Goal: Task Accomplishment & Management: Use online tool/utility

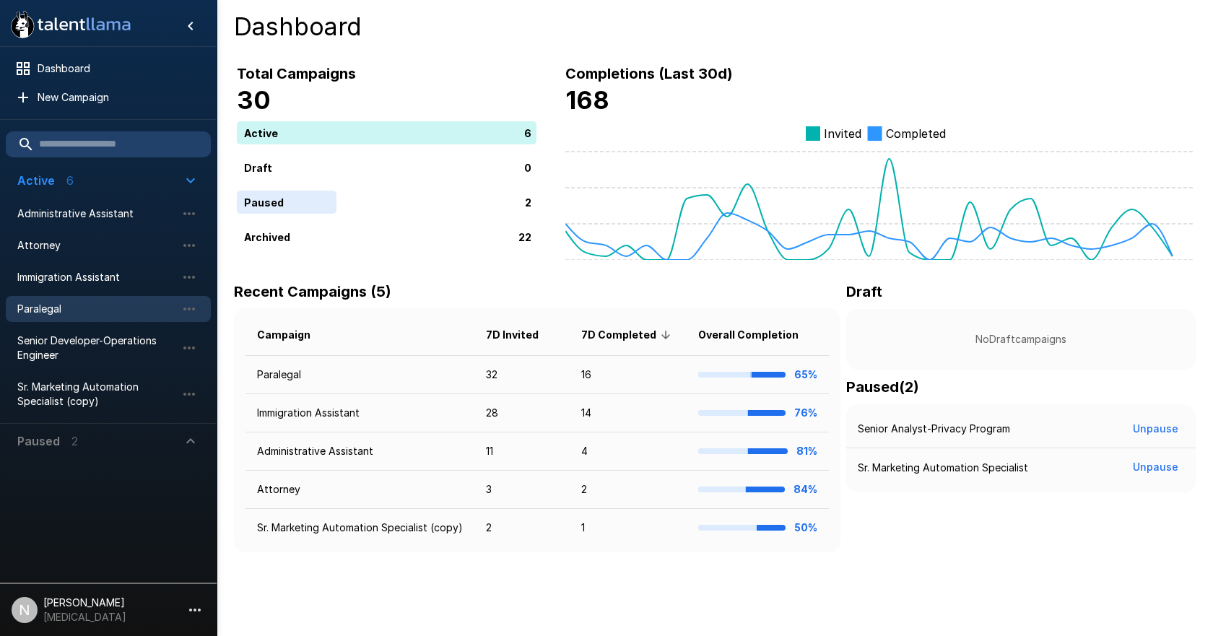
click at [51, 314] on span "Paralegal" at bounding box center [96, 309] width 159 height 14
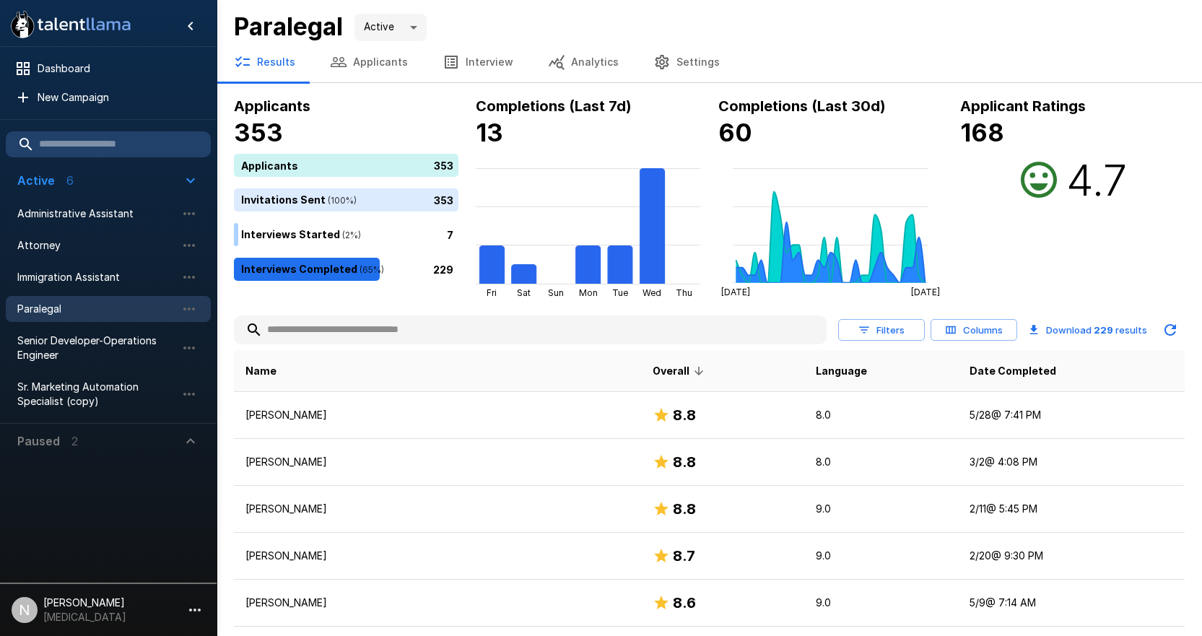
click at [321, 331] on input "text" at bounding box center [530, 330] width 593 height 26
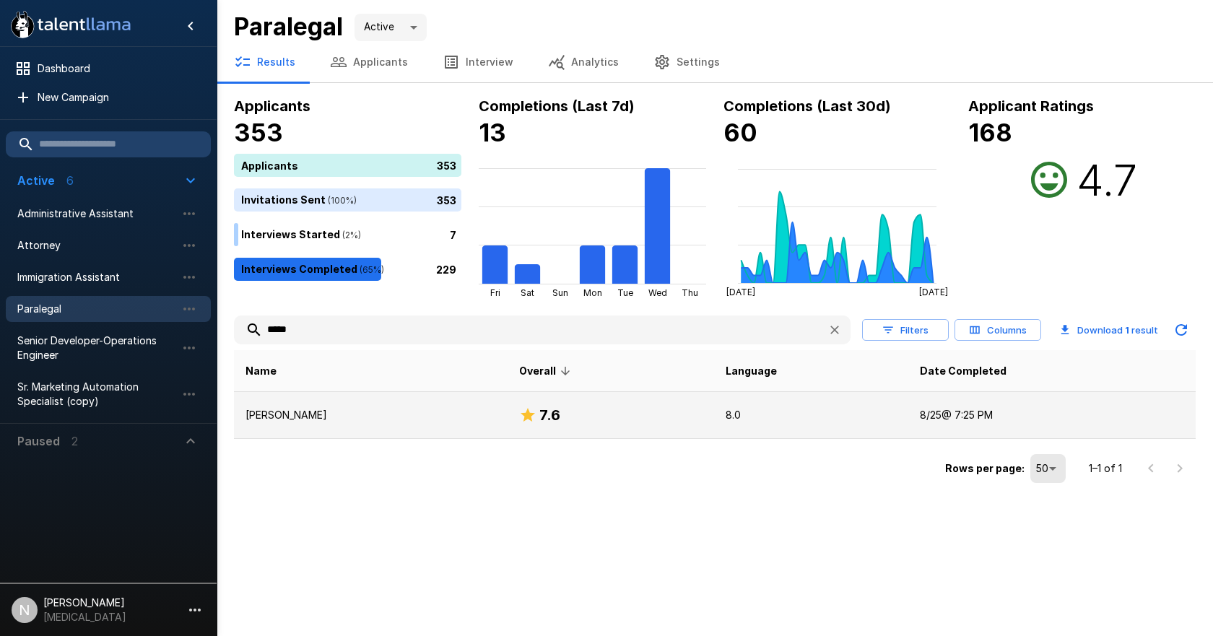
type input "*****"
click at [300, 403] on td "[PERSON_NAME]" at bounding box center [371, 415] width 274 height 47
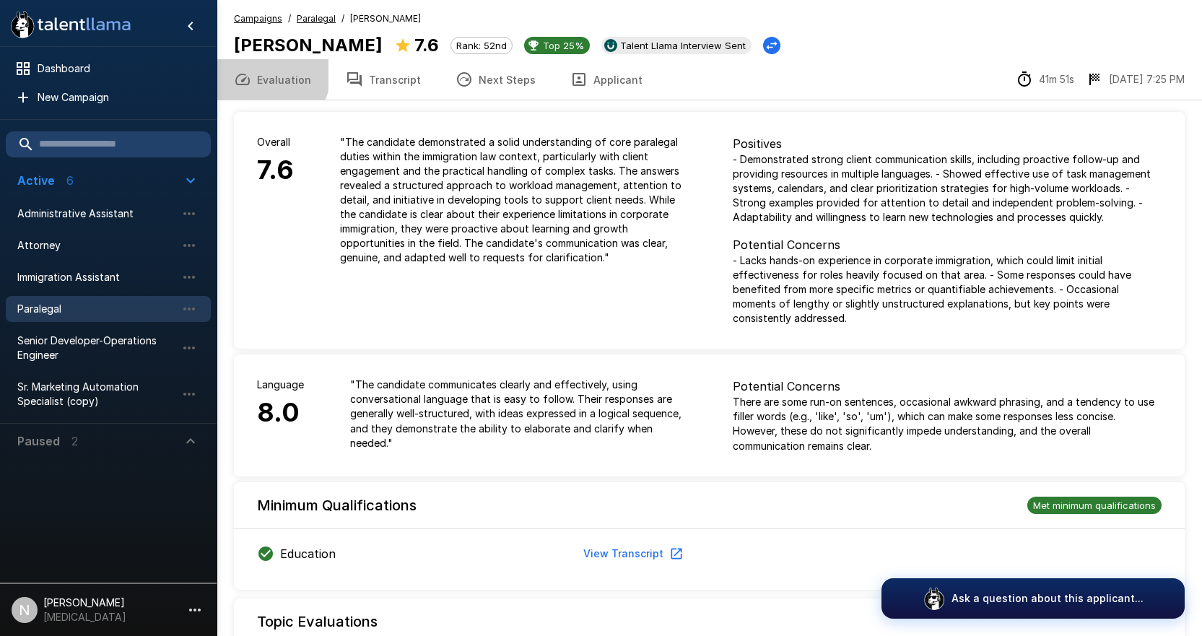
click at [269, 74] on button "Evaluation" at bounding box center [273, 79] width 112 height 40
click at [381, 80] on button "Transcript" at bounding box center [384, 79] width 110 height 40
